Goal: Task Accomplishment & Management: Manage account settings

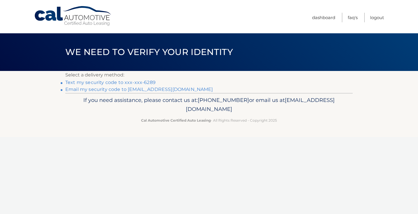
click at [113, 82] on link "Text my security code to xxx-xxx-6289" at bounding box center [110, 83] width 90 height 6
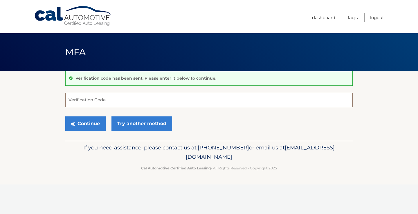
click at [72, 101] on input "Verification Code" at bounding box center [208, 100] width 287 height 15
type input "538081"
click at [80, 123] on button "Continue" at bounding box center [85, 124] width 40 height 15
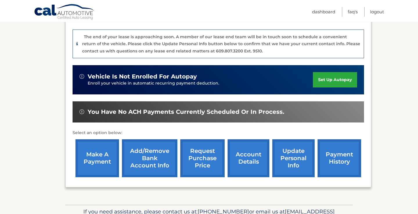
scroll to position [148, 0]
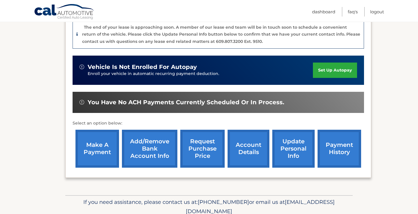
click at [188, 152] on link "request purchase price" at bounding box center [202, 149] width 44 height 38
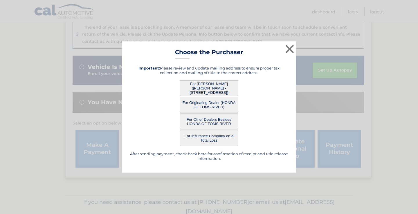
click at [202, 91] on button "For [PERSON_NAME] ([PERSON_NAME] - [STREET_ADDRESS])" at bounding box center [209, 88] width 58 height 16
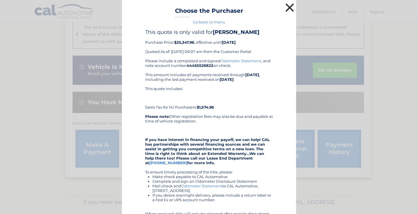
click at [286, 5] on button "×" at bounding box center [290, 8] width 12 height 12
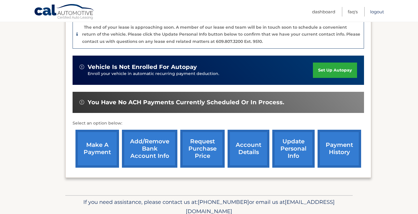
click at [374, 10] on link "Logout" at bounding box center [377, 12] width 14 height 10
